Goal: Find specific fact: Find specific fact

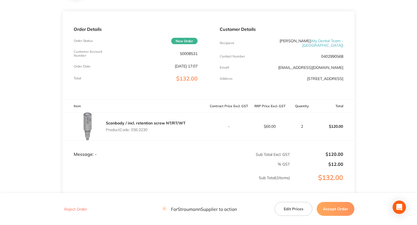
scroll to position [34, 0]
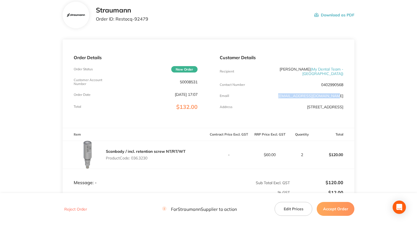
drag, startPoint x: 345, startPoint y: 94, endPoint x: 290, endPoint y: 98, distance: 55.3
click at [290, 98] on div "Customer Details Recipient Dr Dinesh Sanmuganathan ( My Dental Team - Bella Vis…" at bounding box center [282, 83] width 146 height 88
copy link "isobel@mydentalteam.com.au"
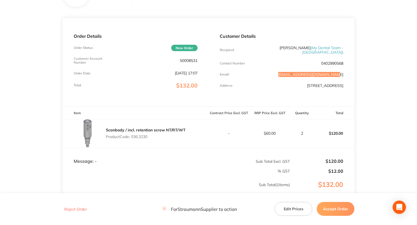
scroll to position [83, 0]
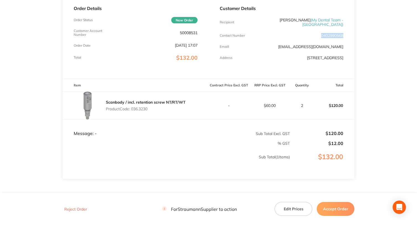
drag, startPoint x: 320, startPoint y: 35, endPoint x: 344, endPoint y: 34, distance: 23.9
click at [344, 34] on div "Customer Details Recipient Dr Dinesh Sanmuganathan ( My Dental Team - Bella Vis…" at bounding box center [282, 34] width 146 height 88
copy p "0402990568"
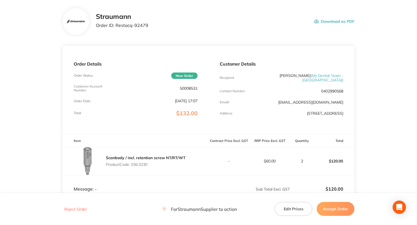
click at [367, 101] on main "Straumann Order ID: Restocq- 92479 Download as PDF Order Details Order Status N…" at bounding box center [208, 137] width 417 height 281
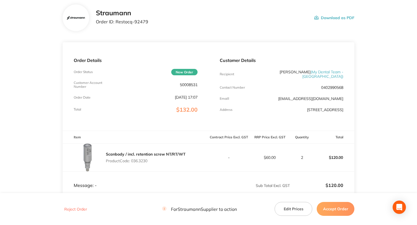
scroll to position [0, 0]
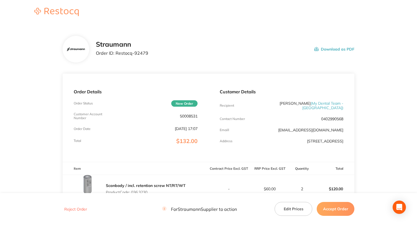
click at [187, 117] on p "50008531" at bounding box center [189, 116] width 18 height 4
copy p "50008531"
click at [225, 50] on div "Straumann Order ID: Restocq- 92479 Download as PDF" at bounding box center [225, 48] width 259 height 17
click at [365, 115] on main "Straumann Order ID: Restocq- 92479 Download as PDF Order Details Order Status N…" at bounding box center [208, 165] width 417 height 281
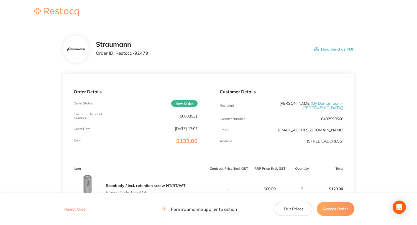
click at [272, 40] on div "Straumann Order ID: Restocq- 92479 Download as PDF" at bounding box center [209, 49] width 292 height 27
click at [262, 49] on div "Straumann Order ID: Restocq- 92479 Download as PDF" at bounding box center [225, 48] width 259 height 17
click at [190, 117] on p "50008531" at bounding box center [189, 116] width 18 height 4
copy p "50008531"
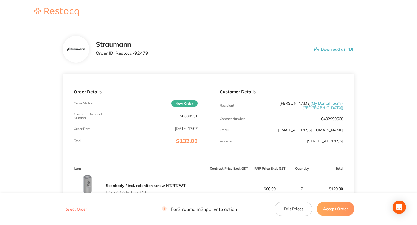
click at [266, 39] on div "Straumann Order ID: Restocq- 92479 Download as PDF" at bounding box center [209, 49] width 292 height 27
click at [275, 62] on div "Straumann Order ID: Restocq- 92479 Download as PDF" at bounding box center [209, 49] width 292 height 27
click at [276, 41] on div "Straumann Order ID: Restocq- 92479 Download as PDF" at bounding box center [225, 48] width 259 height 17
click at [273, 56] on div "Straumann Order ID: Restocq- 92479 Download as PDF" at bounding box center [225, 48] width 259 height 17
click at [282, 32] on section "Straumann Order ID: Restocq- 92479 Download as PDF Order Details Order Status N…" at bounding box center [209, 165] width 292 height 281
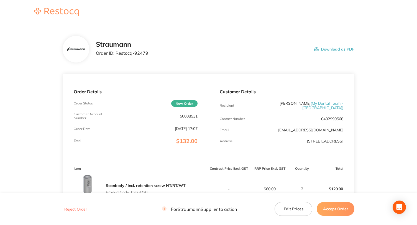
click at [194, 116] on p "50008531" at bounding box center [189, 116] width 18 height 4
drag, startPoint x: 194, startPoint y: 116, endPoint x: 274, endPoint y: 41, distance: 109.3
click at [274, 41] on div "Straumann Order ID: Restocq- 92479 Download as PDF" at bounding box center [225, 48] width 259 height 17
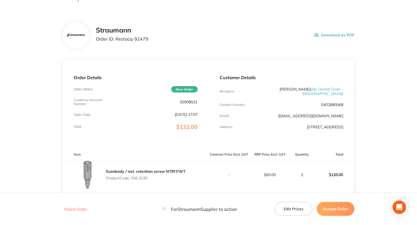
scroll to position [28, 0]
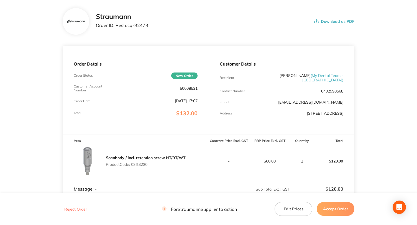
click at [388, 25] on main "Straumann Order ID: Restocq- 92479 Download as PDF Order Details Order Status N…" at bounding box center [208, 137] width 417 height 281
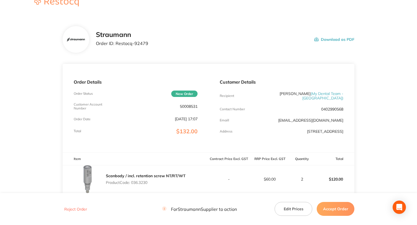
scroll to position [0, 0]
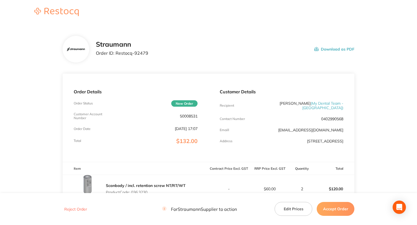
click at [386, 29] on main "Straumann Order ID: Restocq- 92479 Download as PDF Order Details Order Status N…" at bounding box center [208, 165] width 417 height 281
click at [368, 27] on main "Straumann Order ID: Restocq- 92479 Download as PDF Order Details Order Status N…" at bounding box center [208, 165] width 417 height 281
click at [379, 70] on main "Straumann Order ID: Restocq- 92479 Download as PDF Order Details Order Status N…" at bounding box center [208, 165] width 417 height 281
click at [393, 62] on main "Straumann Order ID: Restocq- 92479 Download as PDF Order Details Order Status N…" at bounding box center [208, 165] width 417 height 281
click at [233, 37] on div "Straumann Order ID: Restocq- 92479 Download as PDF" at bounding box center [209, 49] width 292 height 27
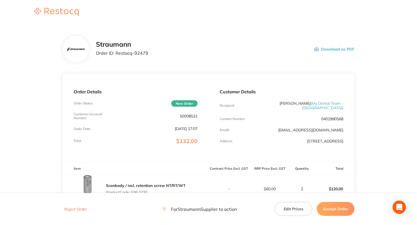
click at [275, 49] on div "Straumann Order ID: Restocq- 92479 Download as PDF" at bounding box center [225, 48] width 259 height 17
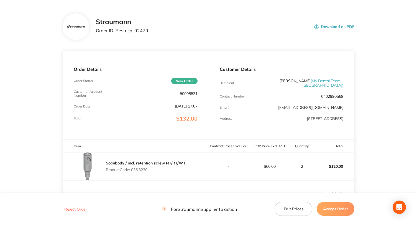
scroll to position [55, 0]
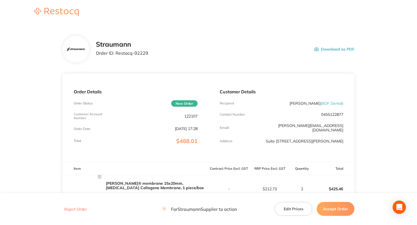
click at [409, 99] on main "Straumann Order ID: Restocq- 92229 Download as PDF Order Details Order Status N…" at bounding box center [208, 165] width 417 height 281
click at [377, 27] on main "Straumann Order ID: Restocq- 92229 Download as PDF Order Details Order Status N…" at bounding box center [208, 165] width 417 height 281
click at [376, 33] on main "Straumann Order ID: Restocq- 92229 Download as PDF Order Details Order Status N…" at bounding box center [208, 165] width 417 height 281
click at [374, 35] on main "Straumann Order ID: Restocq- 92229 Download as PDF Order Details Order Status N…" at bounding box center [208, 165] width 417 height 281
click at [359, 29] on main "Straumann Order ID: Restocq- 92229 Download as PDF Order Details Order Status N…" at bounding box center [208, 165] width 417 height 281
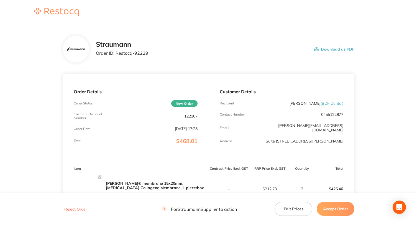
click at [392, 33] on main "Straumann Order ID: Restocq- 92229 Download as PDF Order Details Order Status N…" at bounding box center [208, 165] width 417 height 281
click at [401, 34] on main "Straumann Order ID: Restocq- 92229 Download as PDF Order Details Order Status N…" at bounding box center [208, 165] width 417 height 281
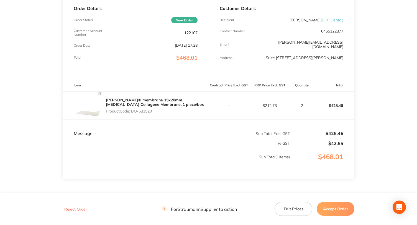
scroll to position [55, 0]
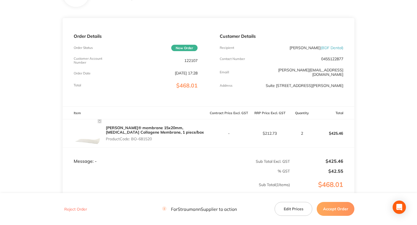
click at [383, 41] on main "Straumann Order ID: Restocq- 92229 Download as PDF Order Details Order Status N…" at bounding box center [208, 109] width 417 height 281
